Goal: Task Accomplishment & Management: Complete application form

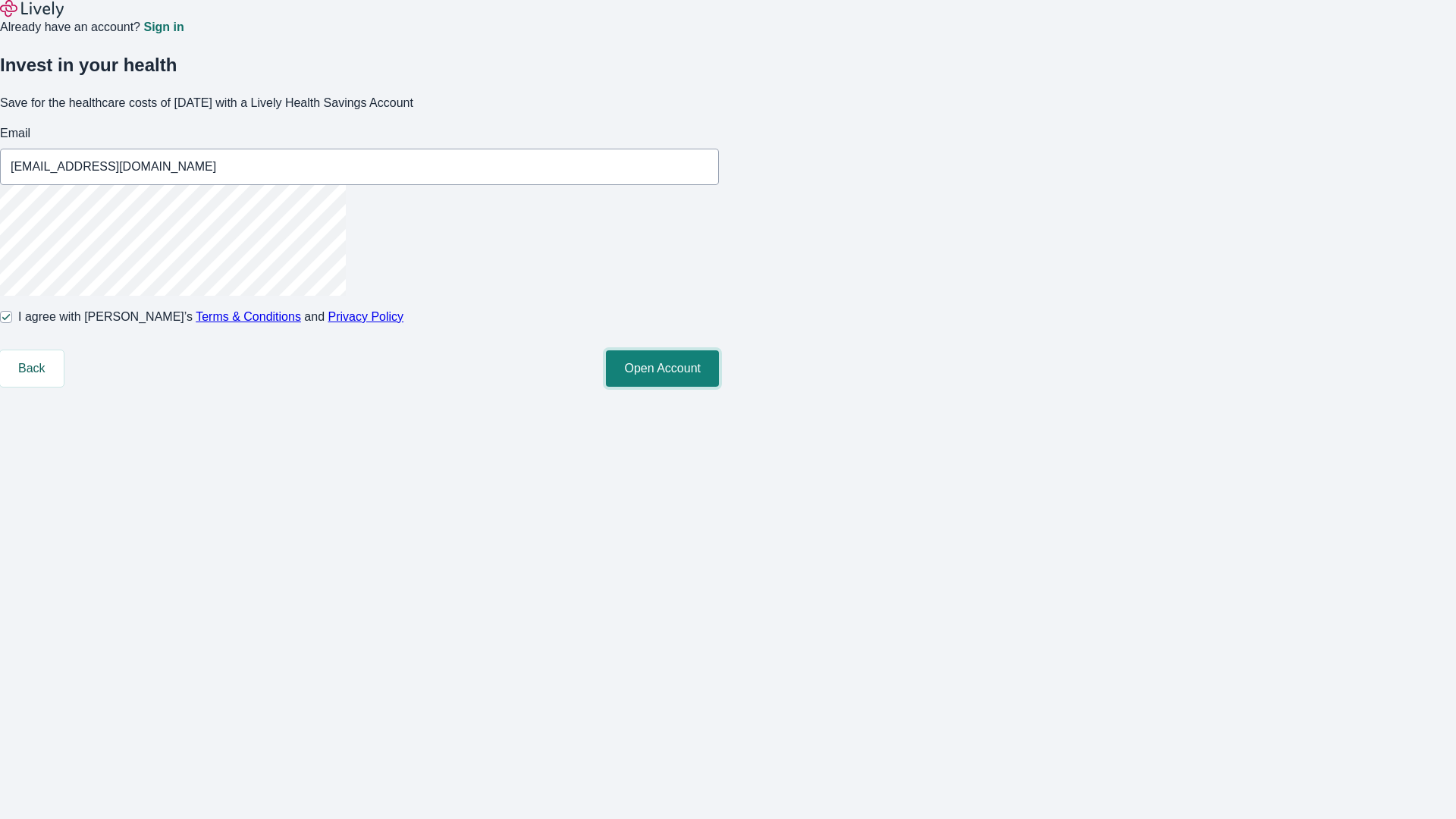
click at [719, 387] on button "Open Account" at bounding box center [662, 368] width 113 height 36
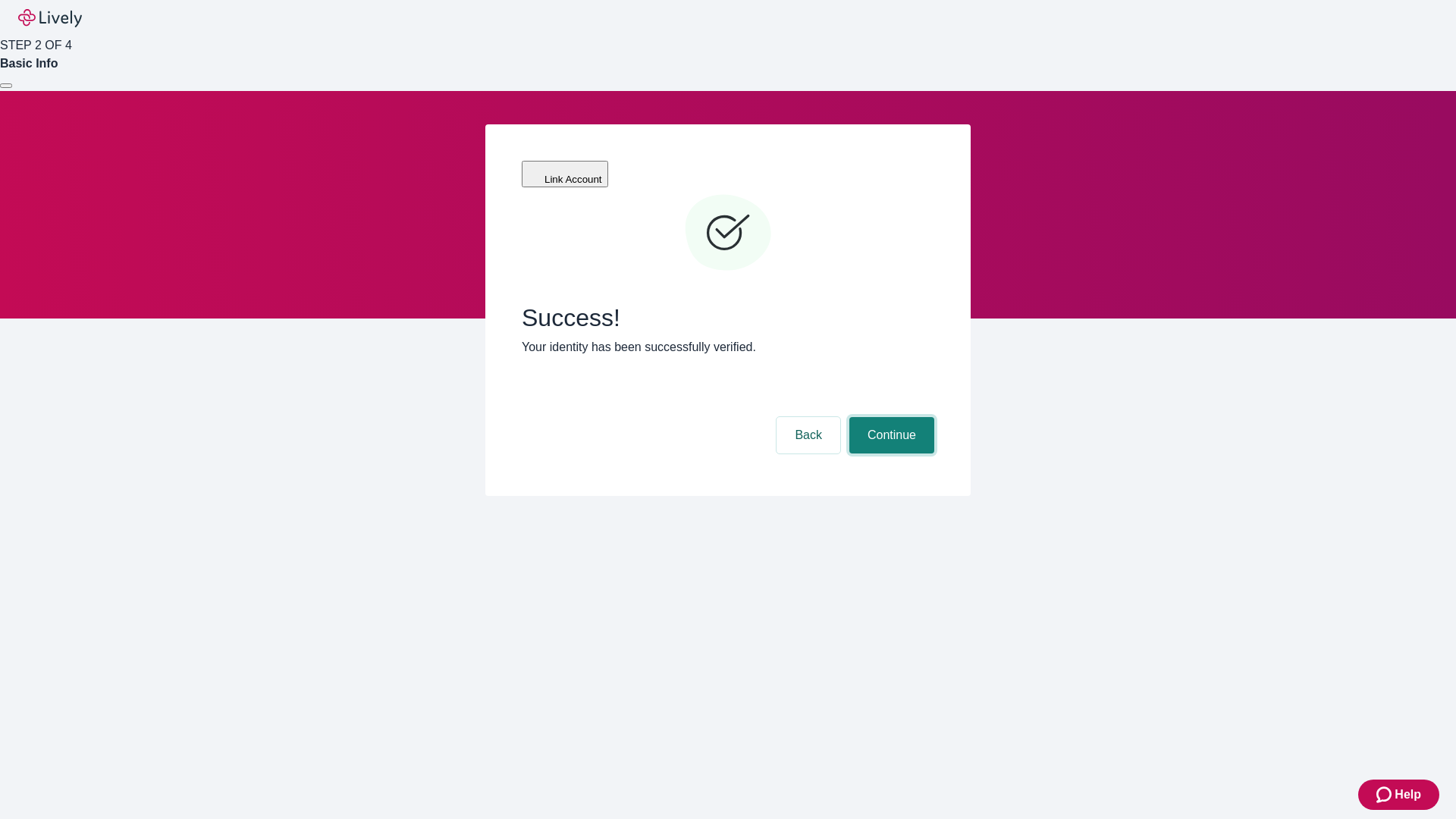
click at [889, 417] on button "Continue" at bounding box center [892, 435] width 85 height 36
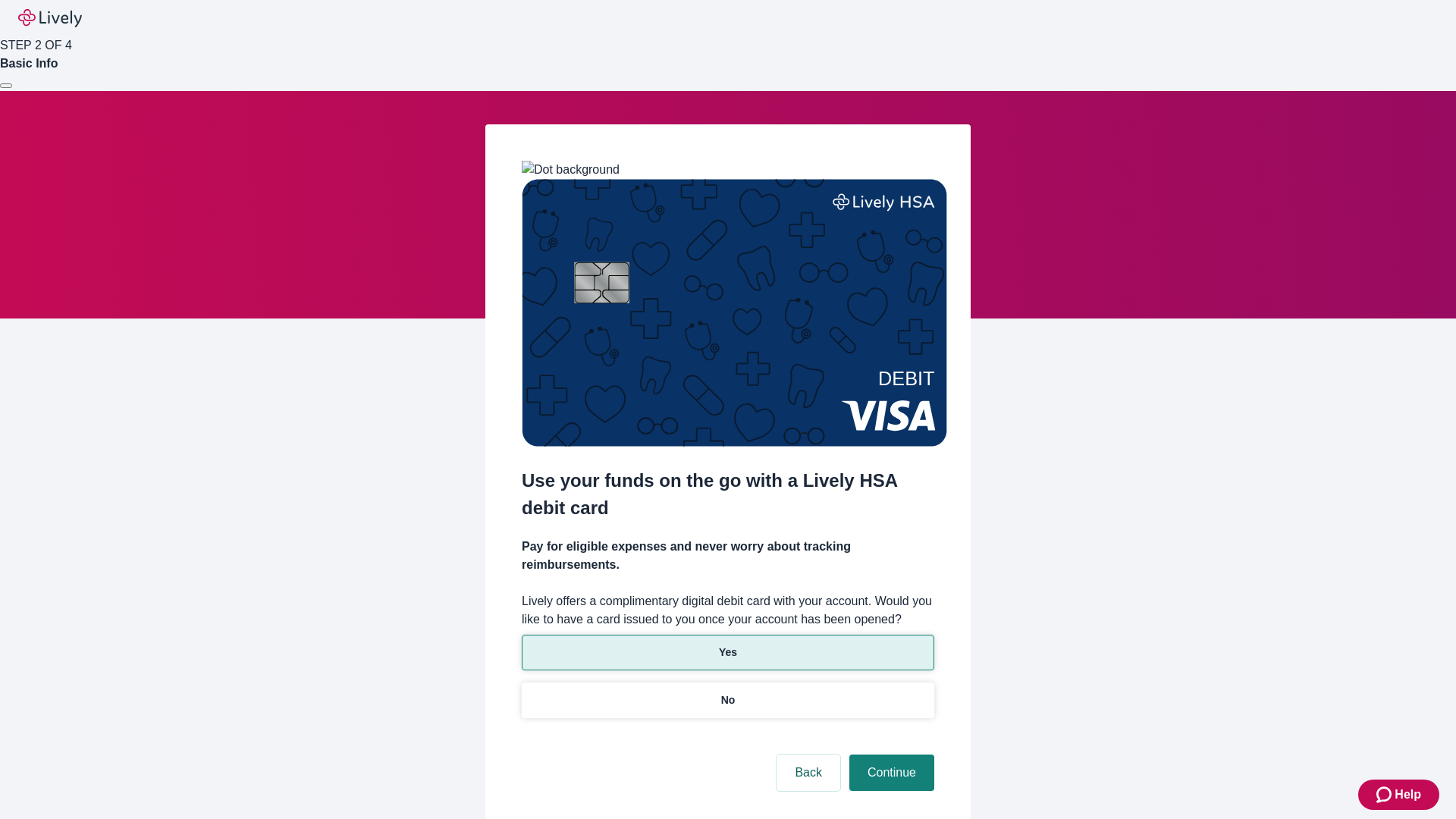
click at [727, 644] on p "Yes" at bounding box center [728, 652] width 18 height 16
click at [889, 754] on button "Continue" at bounding box center [892, 773] width 85 height 36
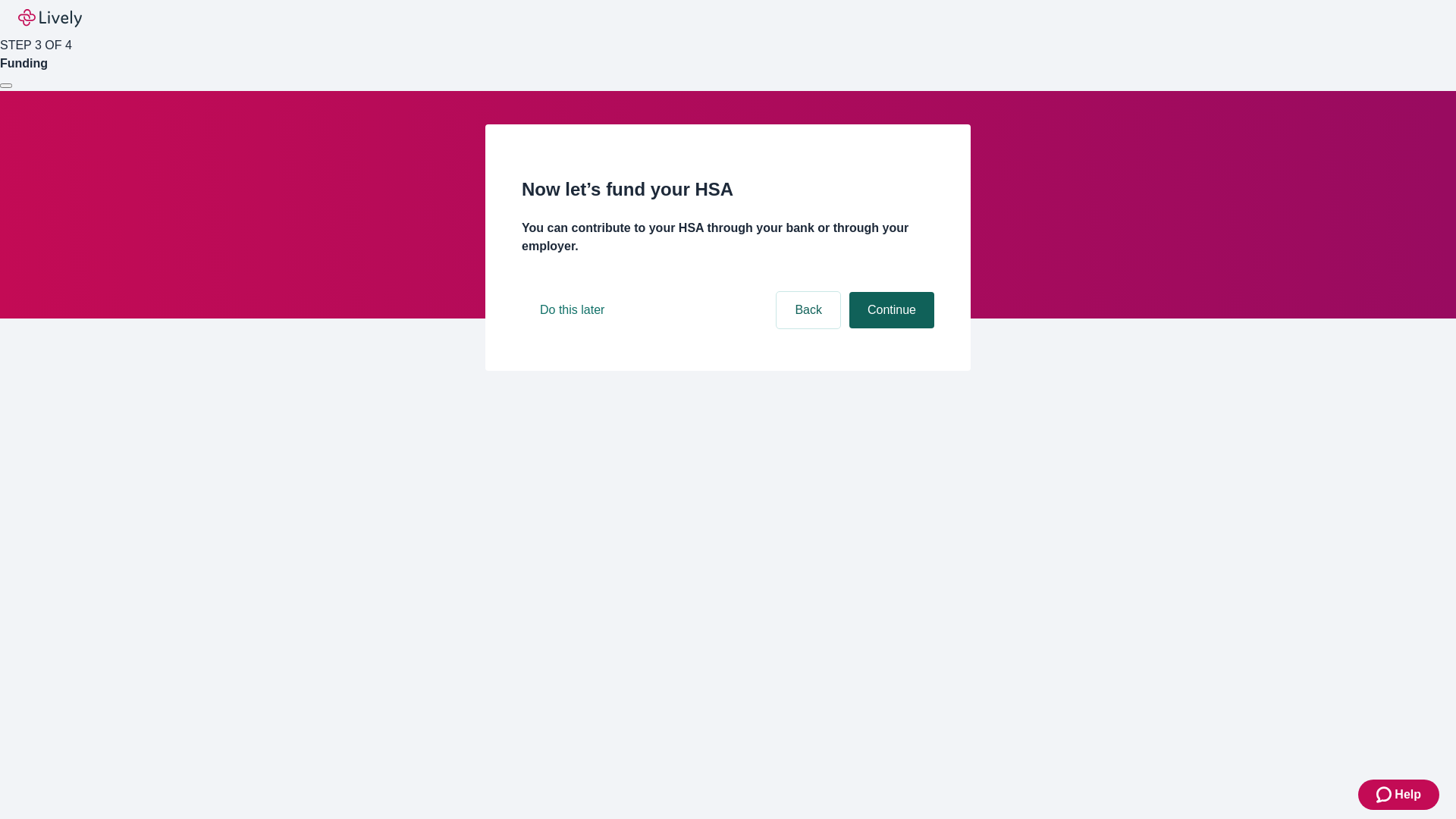
click at [889, 328] on button "Continue" at bounding box center [892, 310] width 85 height 36
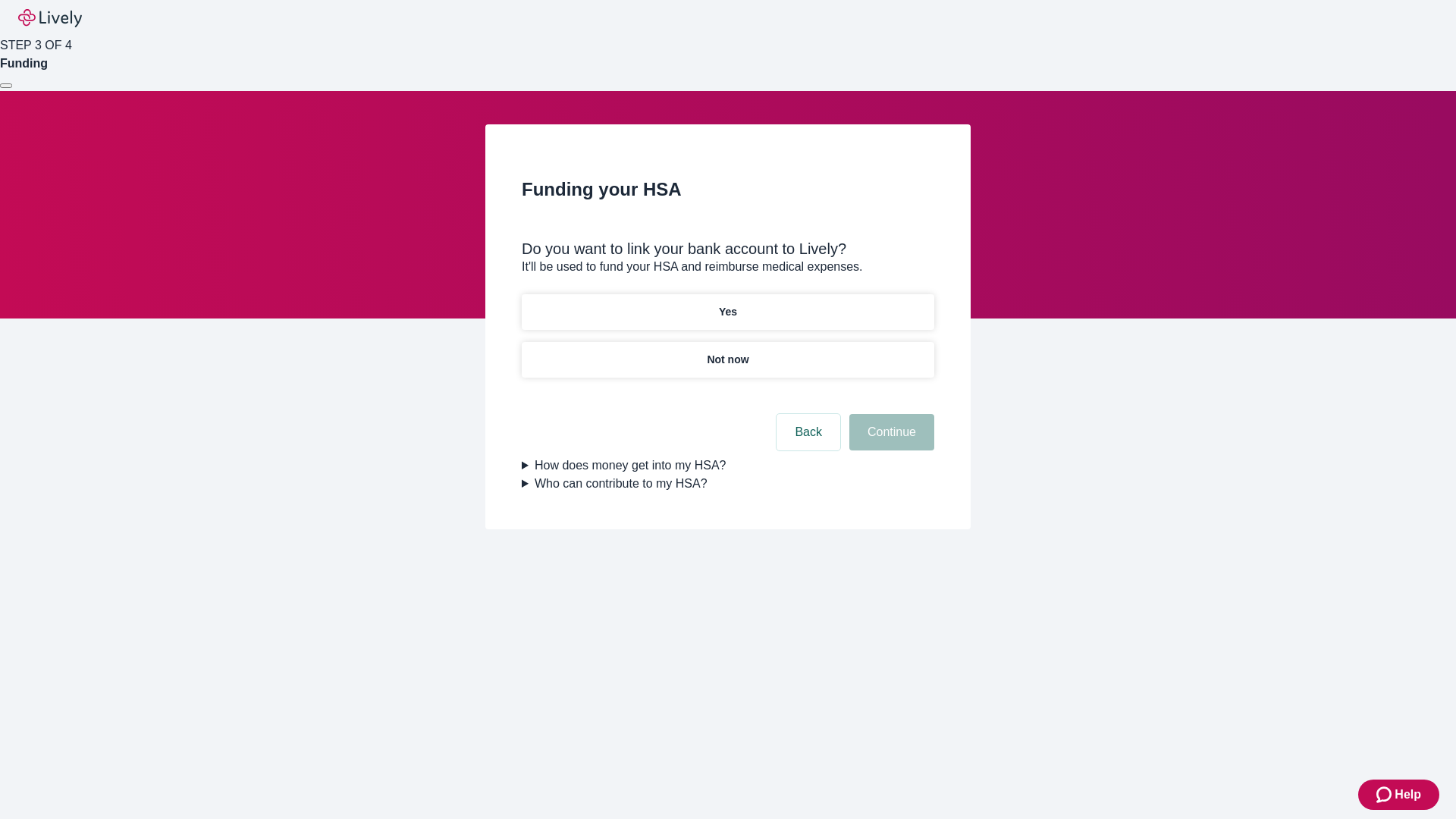
click at [727, 352] on p "Not now" at bounding box center [727, 359] width 42 height 16
click at [889, 441] on button "Continue" at bounding box center [892, 432] width 85 height 36
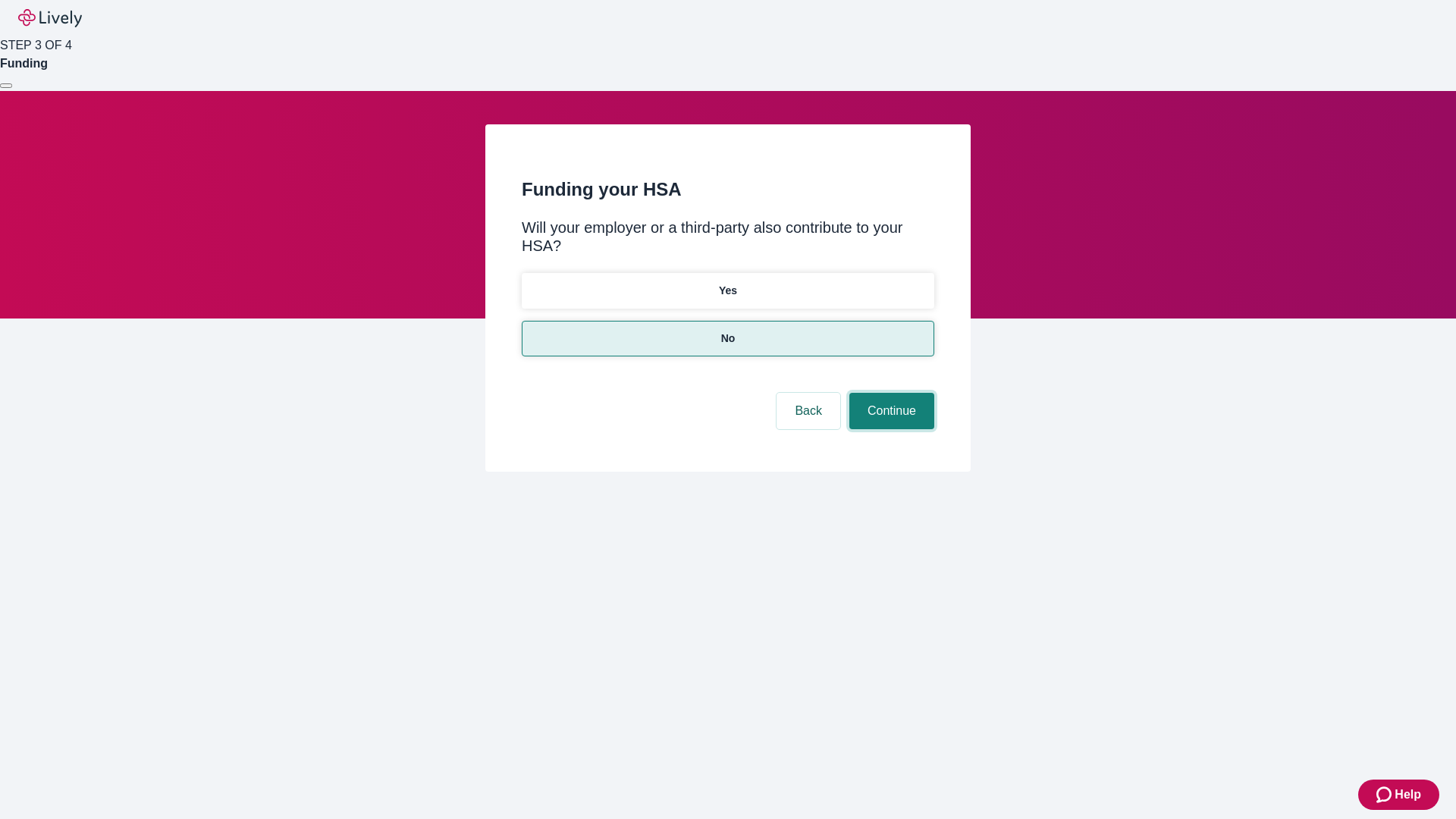
click at [889, 393] on button "Continue" at bounding box center [892, 411] width 85 height 36
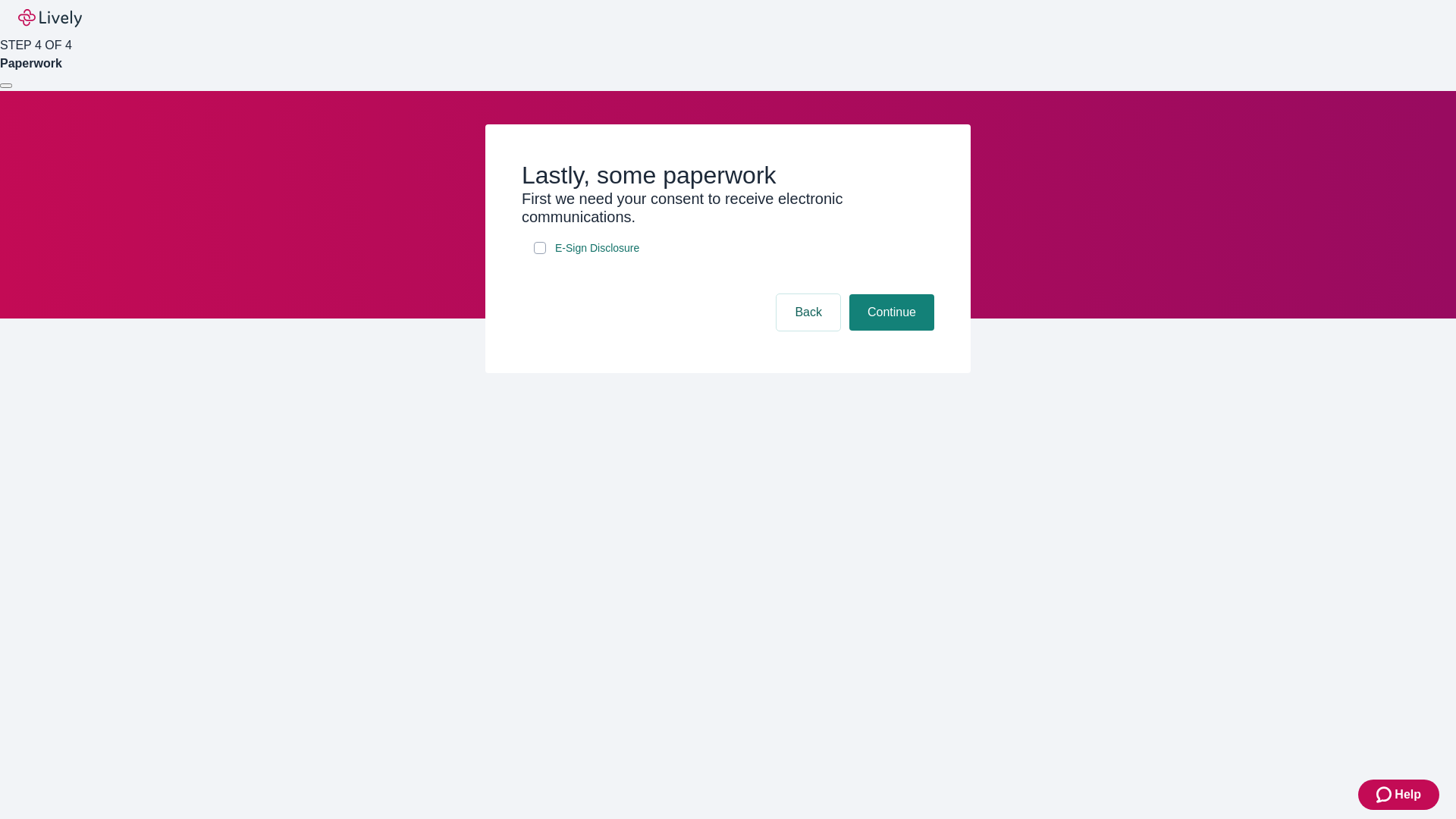
click at [540, 254] on input "E-Sign Disclosure" at bounding box center [540, 248] width 12 height 12
checkbox input "true"
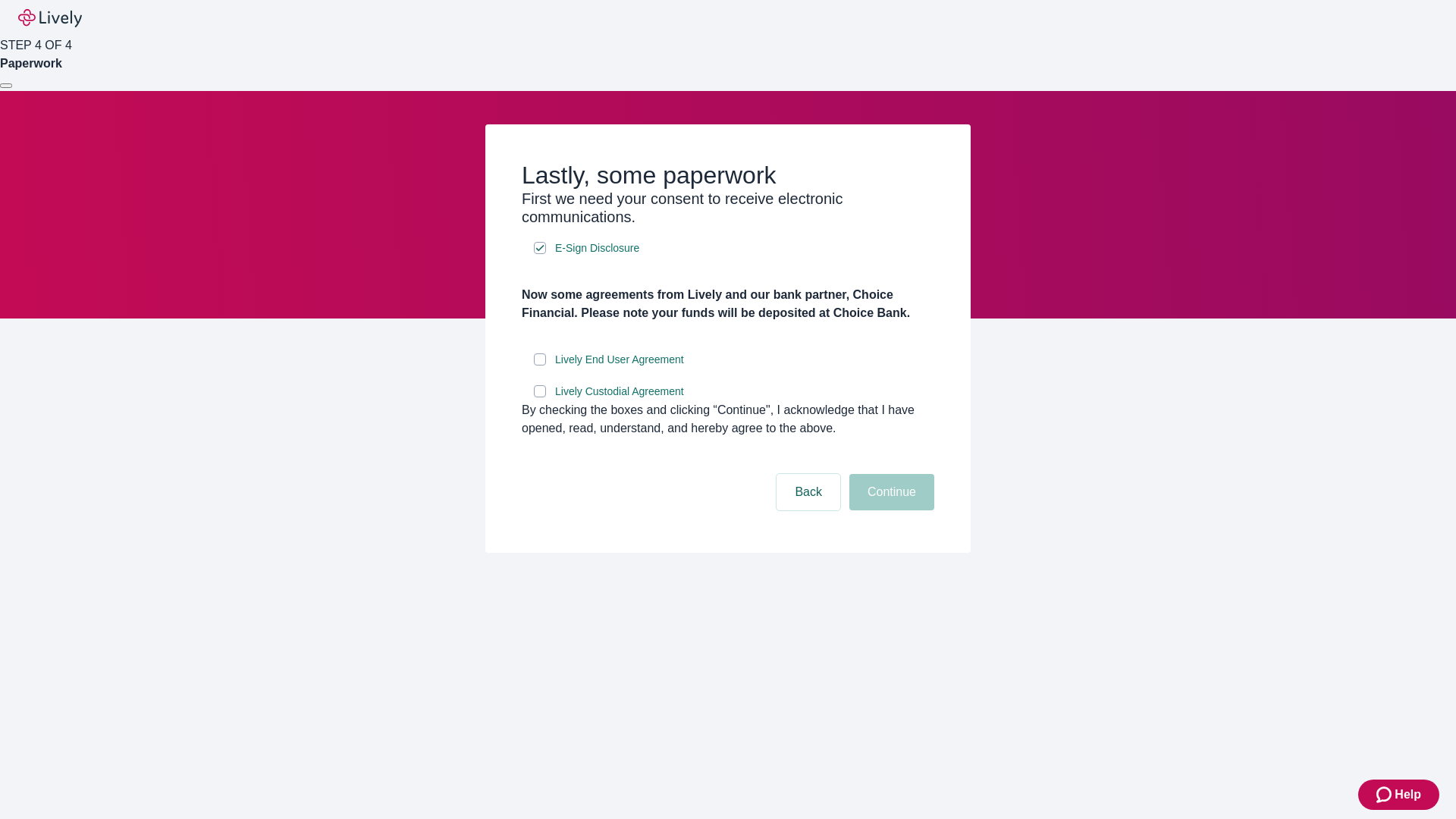
click at [540, 365] on input "Lively End User Agreement" at bounding box center [540, 359] width 12 height 12
checkbox input "true"
click at [540, 397] on input "Lively Custodial Agreement" at bounding box center [540, 391] width 12 height 12
checkbox input "true"
click at [889, 511] on button "Continue" at bounding box center [892, 492] width 85 height 36
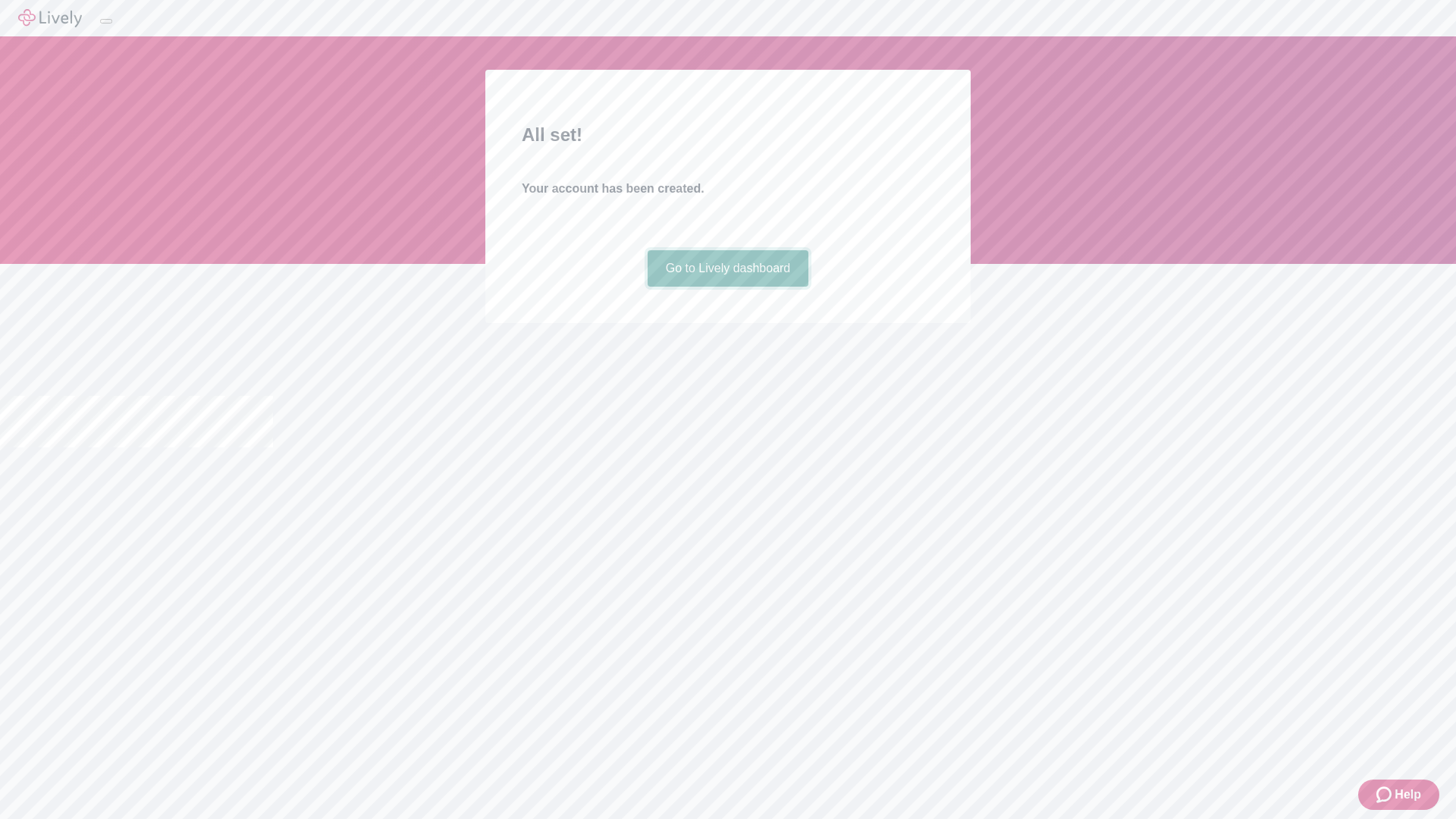
click at [727, 286] on link "Go to Lively dashboard" at bounding box center [728, 268] width 162 height 36
